Goal: Transaction & Acquisition: Purchase product/service

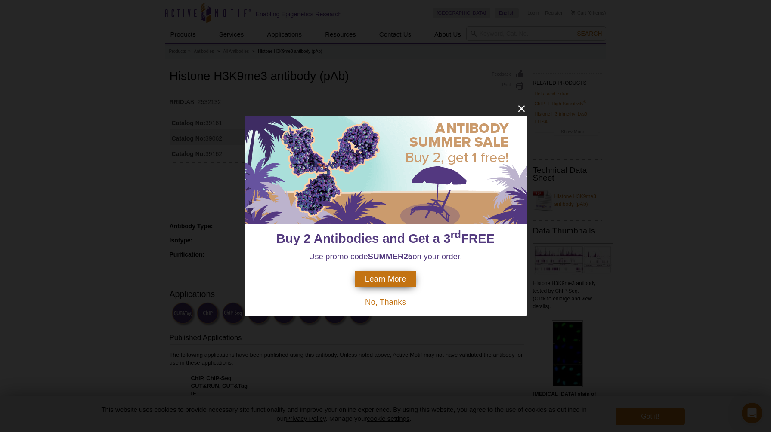
click at [525, 106] on icon "close" at bounding box center [521, 108] width 11 height 11
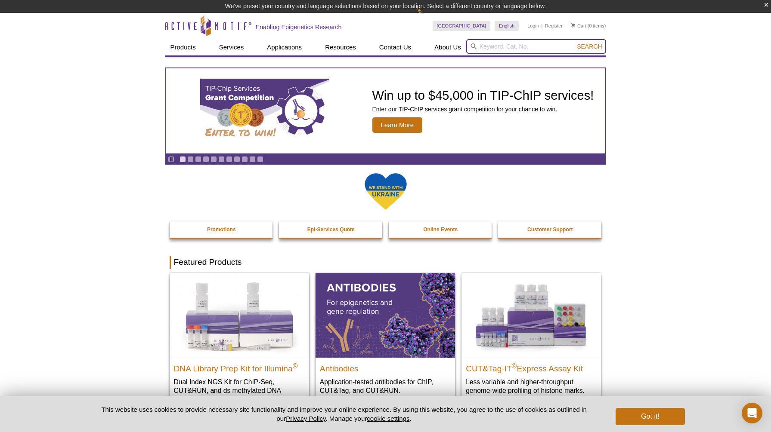
click at [515, 48] on input "search" at bounding box center [536, 46] width 140 height 15
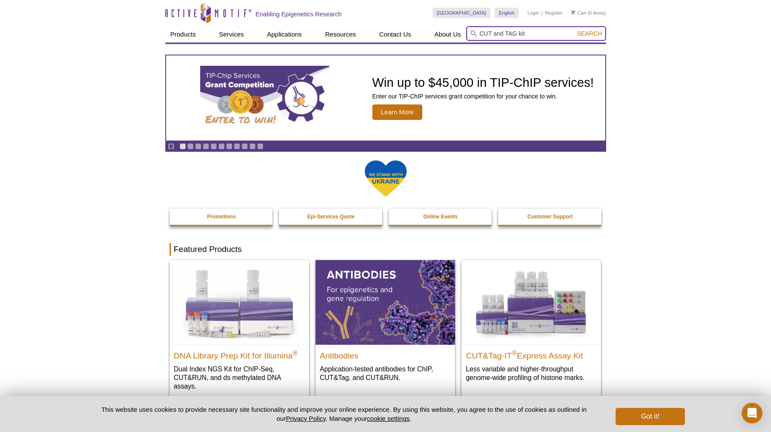
type input "CUT and TAG kit"
click at [589, 34] on button "Search" at bounding box center [589, 34] width 30 height 8
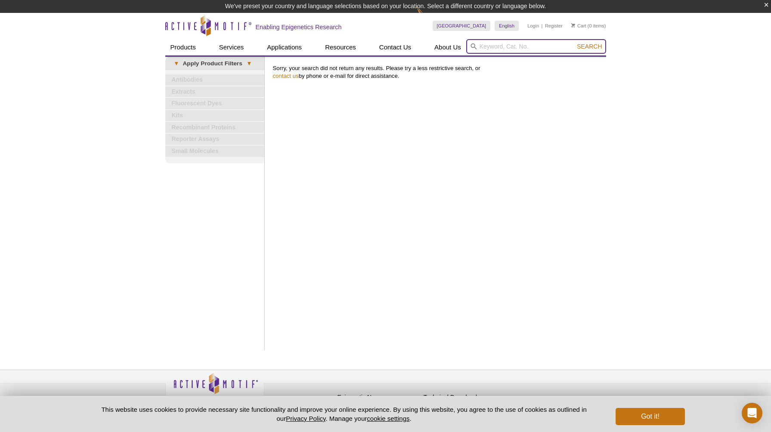
click at [484, 46] on input "search" at bounding box center [536, 46] width 140 height 15
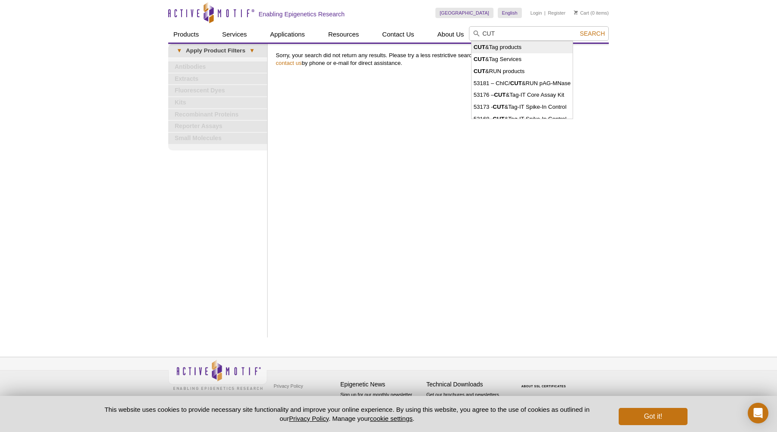
click at [491, 48] on li "CUT &Tag products" at bounding box center [523, 47] width 102 height 12
type input "CUT&Tag products"
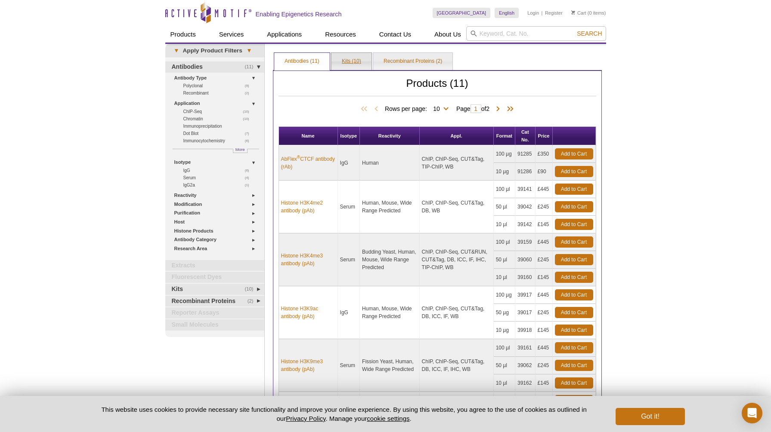
click at [343, 65] on link "Kits (10)" at bounding box center [351, 61] width 40 height 17
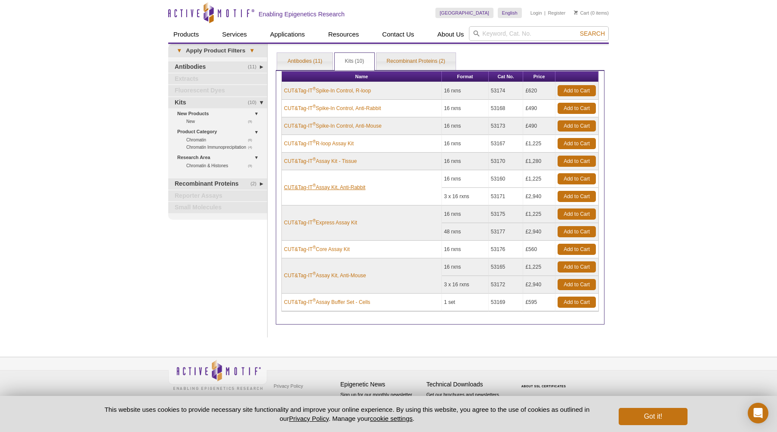
click at [349, 188] on link "CUT&Tag-IT ® Assay Kit, Anti-Rabbit" at bounding box center [324, 188] width 81 height 8
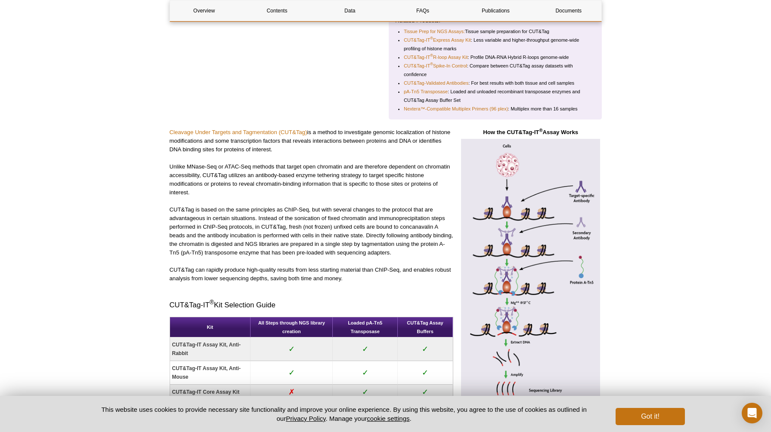
scroll to position [453, 0]
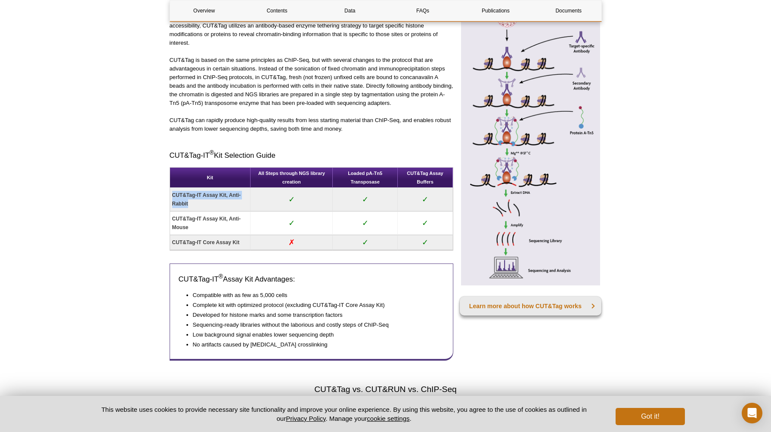
drag, startPoint x: 173, startPoint y: 195, endPoint x: 190, endPoint y: 205, distance: 19.6
click at [190, 205] on td "CUT&Tag-IT Assay Kit, Anti-Rabbit" at bounding box center [210, 200] width 81 height 24
copy strong "CUT&Tag-IT Assay Kit, Anti-Rabbit"
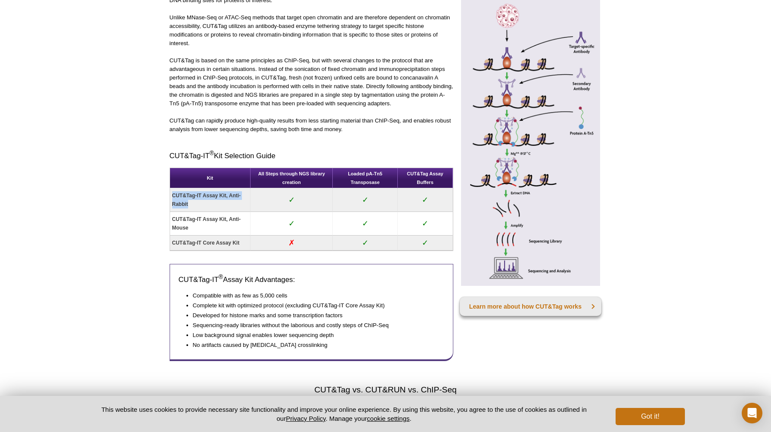
scroll to position [0, 0]
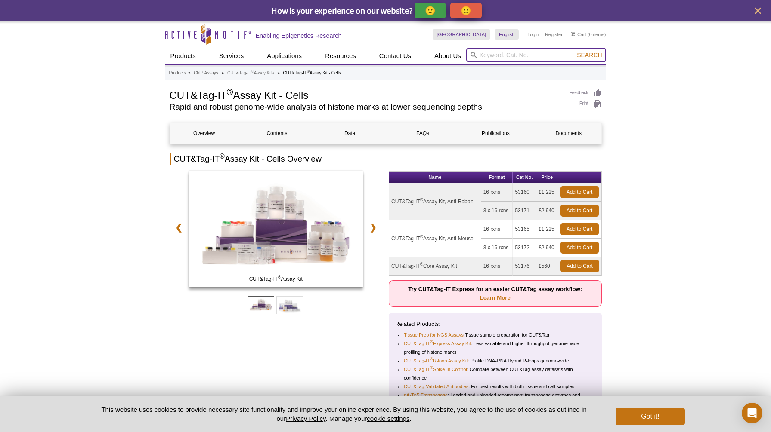
click at [517, 59] on input "search" at bounding box center [536, 55] width 140 height 15
paste input "CUT&Tag-IT Assay Kit, Anti-Rabbit"
type input "CUT&Tag-IT Assay Kit, Anti-Rabbit"
click at [589, 55] on button "Search" at bounding box center [589, 55] width 30 height 8
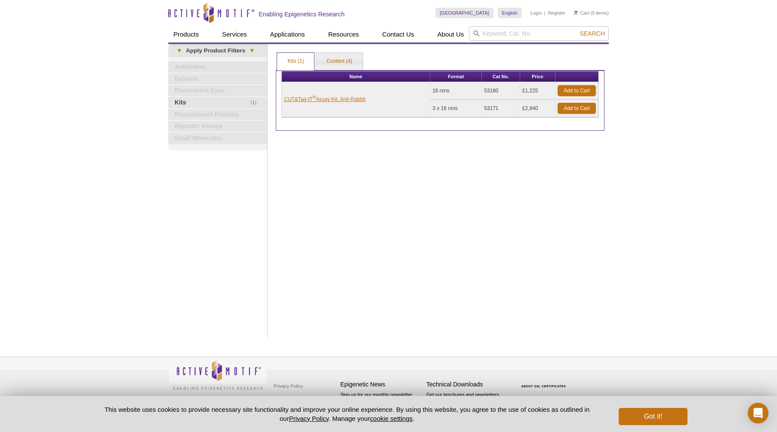
click at [350, 100] on link "CUT&Tag-IT ® Assay Kit, Anti-Rabbit" at bounding box center [324, 100] width 81 height 8
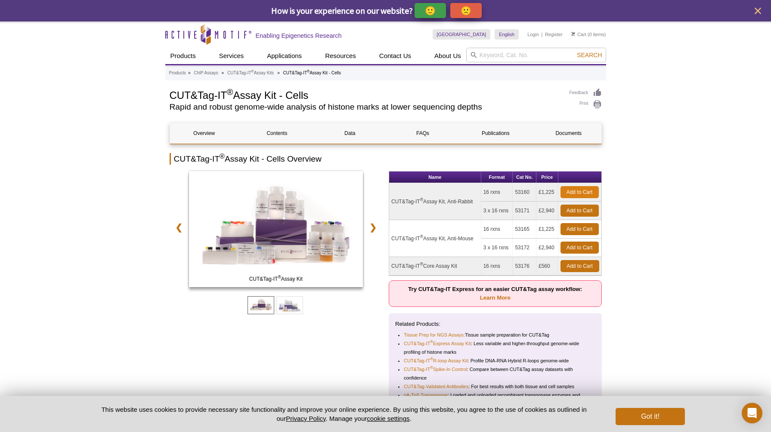
click at [577, 193] on link "Add to Cart" at bounding box center [579, 192] width 38 height 12
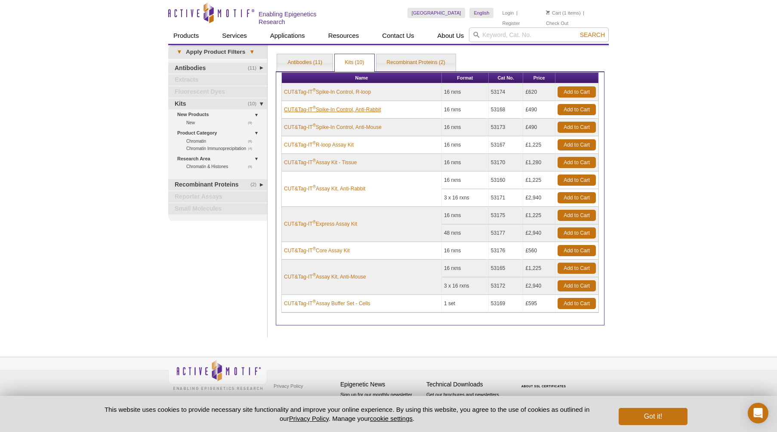
click at [341, 108] on link "CUT&Tag-IT ® Spike-In Control, Anti-Rabbit" at bounding box center [332, 110] width 97 height 8
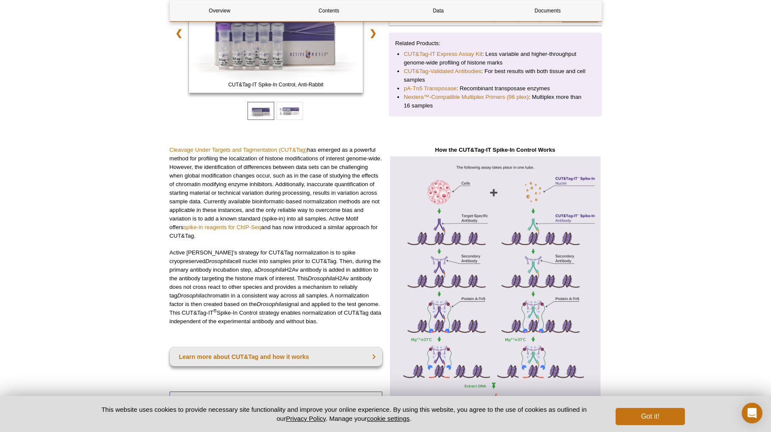
scroll to position [176, 0]
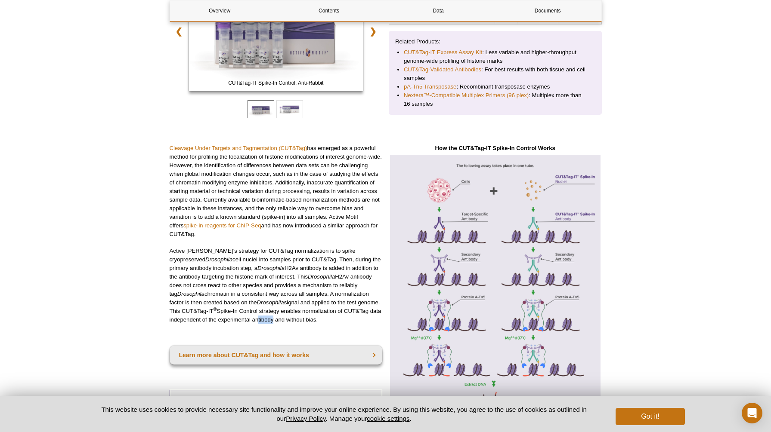
drag, startPoint x: 254, startPoint y: 319, endPoint x: 269, endPoint y: 315, distance: 16.2
click at [269, 315] on p "Active Motif’s strategy for CUT&Tag normalization is to spike cryopreserved Dro…" at bounding box center [276, 285] width 213 height 77
click at [266, 307] on p "Active Motif’s strategy for CUT&Tag normalization is to spike cryopreserved Dro…" at bounding box center [276, 285] width 213 height 77
click at [244, 314] on p "Active Motif’s strategy for CUT&Tag normalization is to spike cryopreserved Dro…" at bounding box center [276, 285] width 213 height 77
drag, startPoint x: 244, startPoint y: 311, endPoint x: 315, endPoint y: 324, distance: 72.2
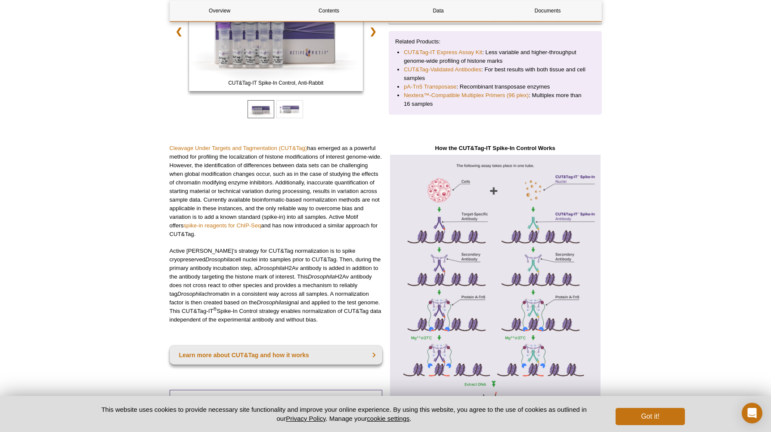
click at [315, 324] on div "Cleavage Under Targets and Tagmentation (CUT&Tag) has emerged as a powerful met…" at bounding box center [276, 356] width 213 height 425
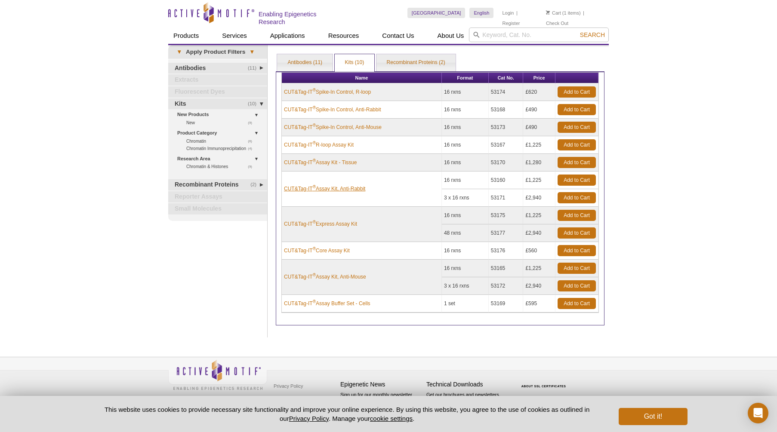
click at [324, 188] on link "CUT&Tag-IT ® Assay Kit, Anti-Rabbit" at bounding box center [324, 189] width 81 height 8
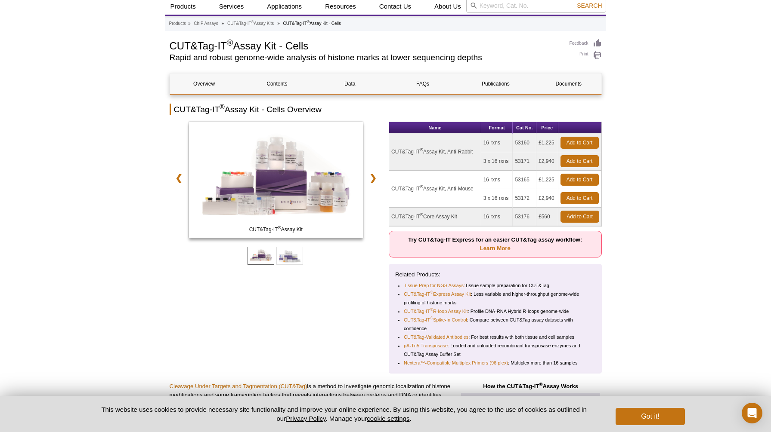
scroll to position [52, 0]
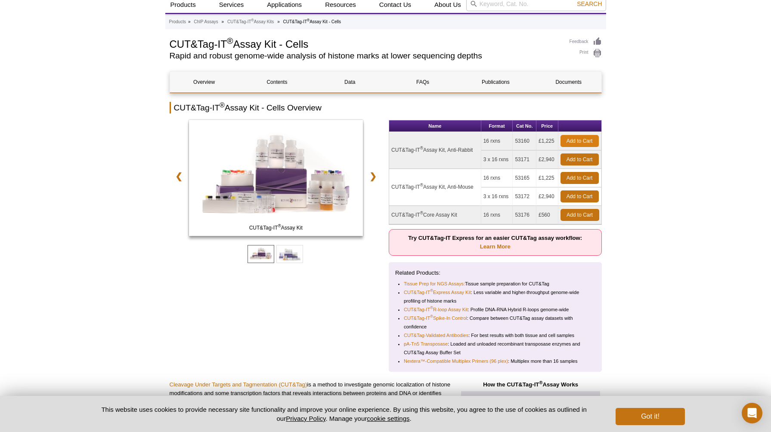
click at [581, 140] on link "Add to Cart" at bounding box center [579, 141] width 38 height 12
click at [640, 418] on button "Got it!" at bounding box center [649, 416] width 69 height 17
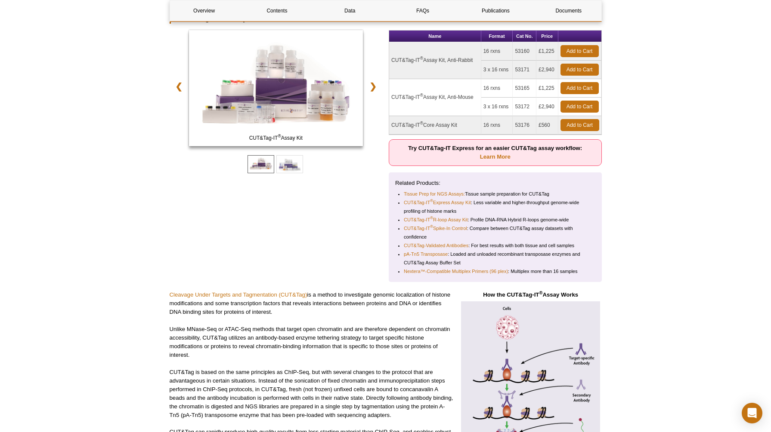
scroll to position [0, 0]
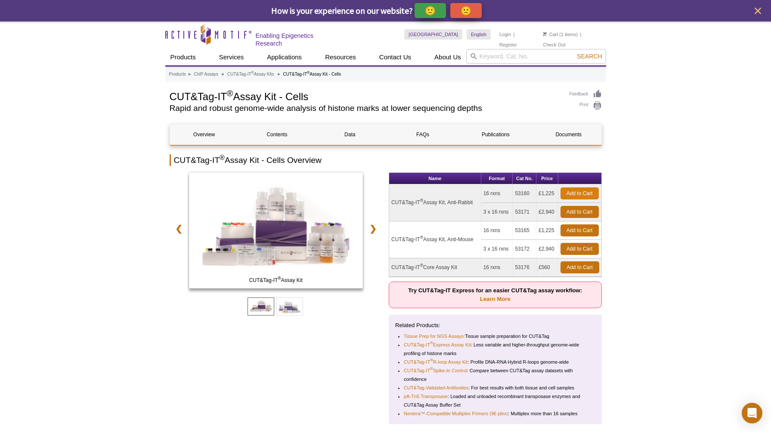
click at [568, 188] on link "Add to Cart" at bounding box center [579, 194] width 38 height 12
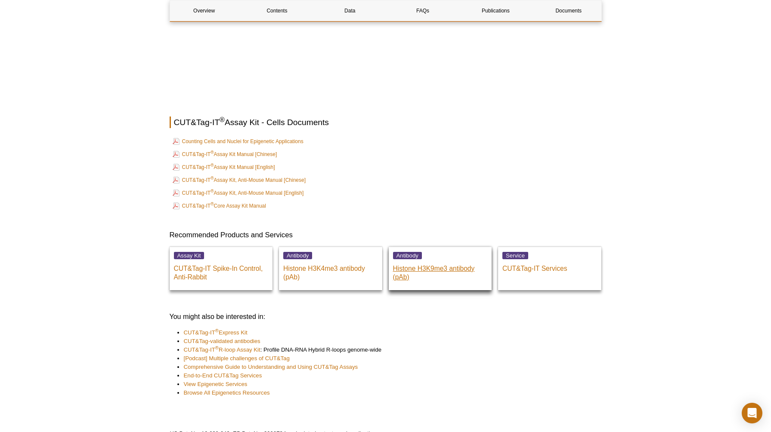
scroll to position [2999, 0]
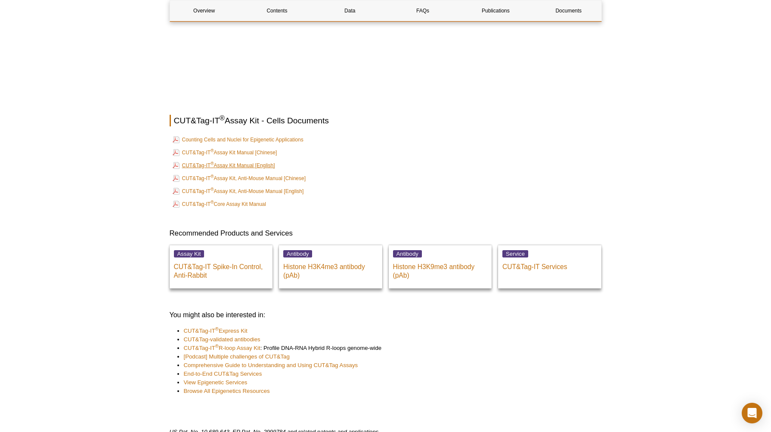
click at [249, 171] on link "CUT&Tag-IT ® Assay Kit Manual [English]" at bounding box center [224, 165] width 102 height 10
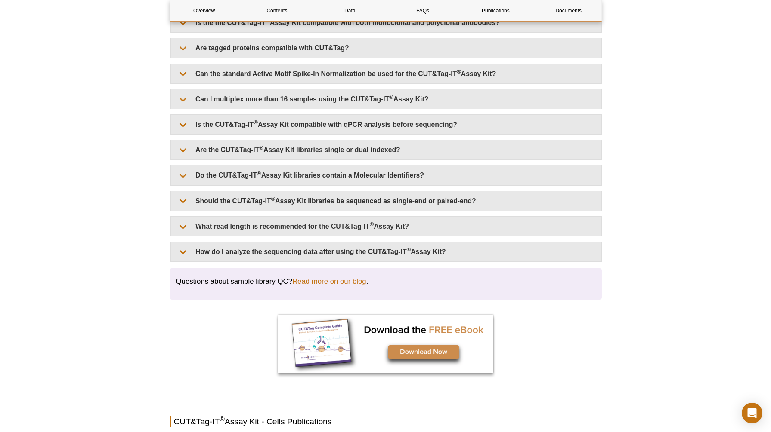
scroll to position [1736, 0]
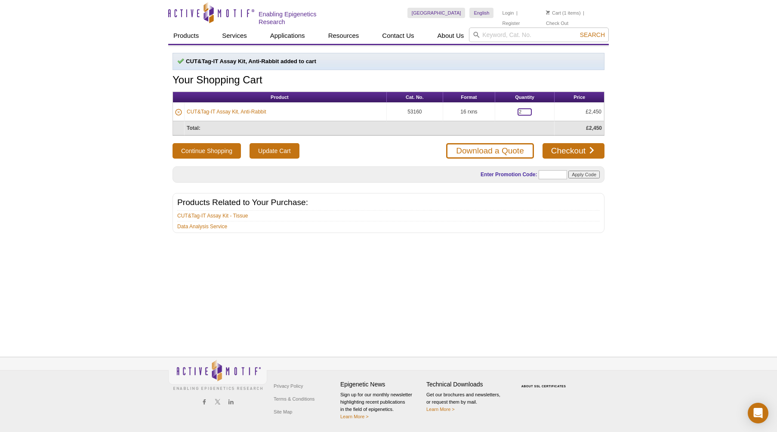
drag, startPoint x: 527, startPoint y: 112, endPoint x: 490, endPoint y: 106, distance: 37.4
click at [490, 106] on tr "CUT&Tag-IT Assay Kit, Anti-Rabbit 53160 16 rxns 2 £2,450" at bounding box center [388, 112] width 431 height 19
type input "1"
click at [559, 146] on link "Checkout" at bounding box center [574, 150] width 62 height 15
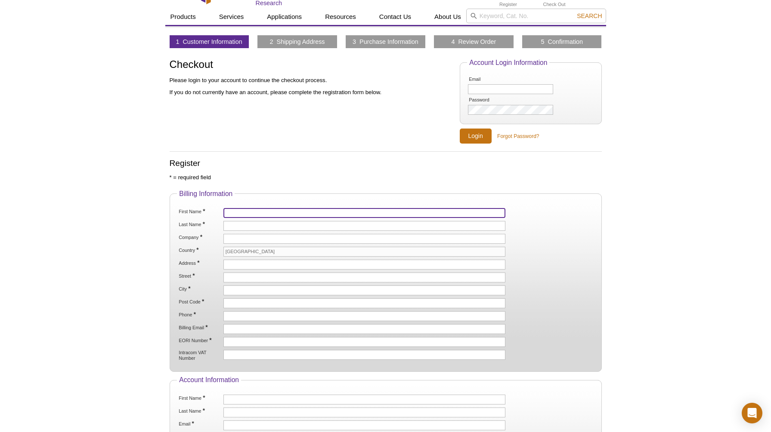
scroll to position [39, 0]
